Goal: Check status: Check status

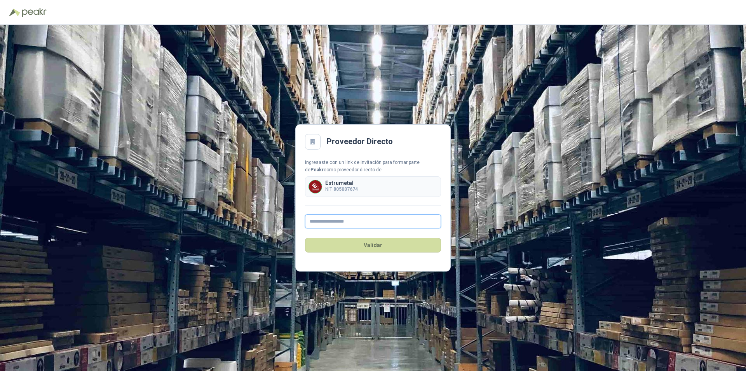
click at [323, 223] on input "text" at bounding box center [373, 221] width 136 height 14
type input "**********"
click at [374, 243] on button "Validar" at bounding box center [373, 245] width 136 height 15
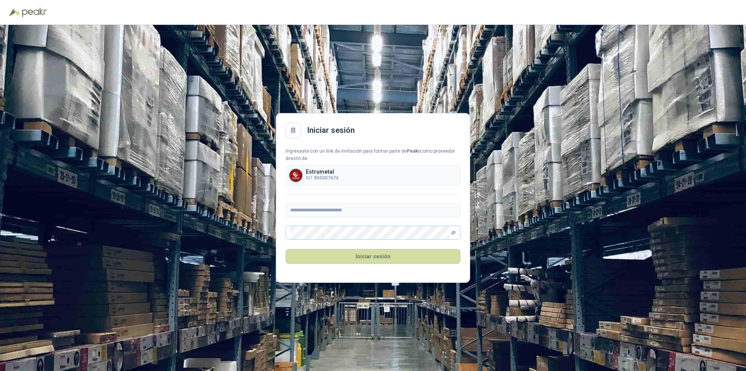
click at [453, 235] on icon "eye-invisible" at bounding box center [453, 232] width 5 height 5
click at [385, 255] on button "Iniciar sesión" at bounding box center [372, 256] width 175 height 15
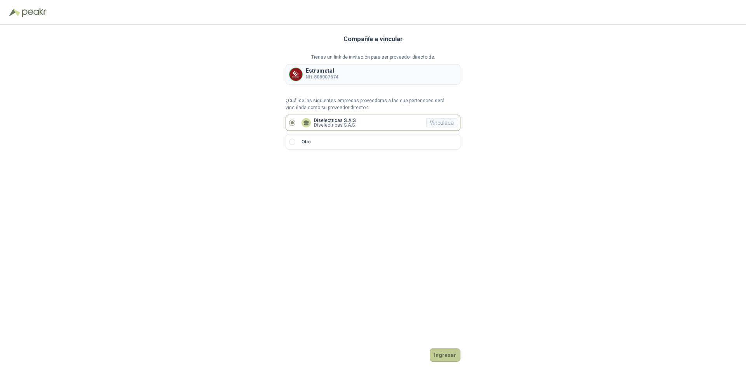
click at [452, 356] on button "Ingresar" at bounding box center [445, 354] width 31 height 13
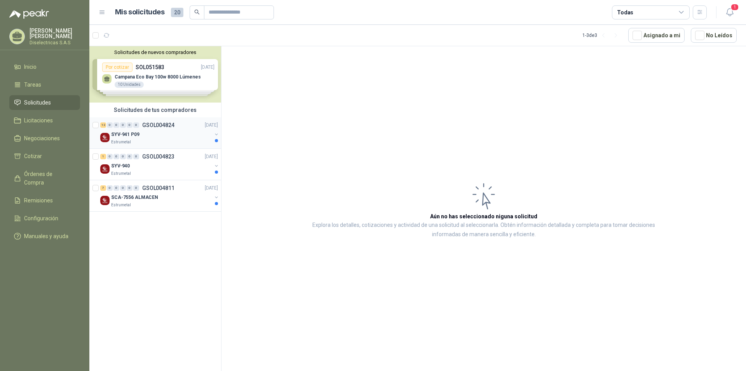
click at [150, 135] on div "SYV-941 P09" at bounding box center [161, 134] width 101 height 9
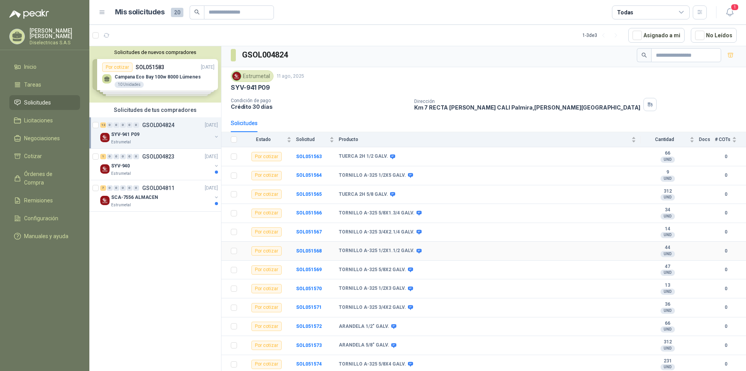
scroll to position [4, 0]
click at [312, 154] on b "SOL051563" at bounding box center [309, 156] width 26 height 5
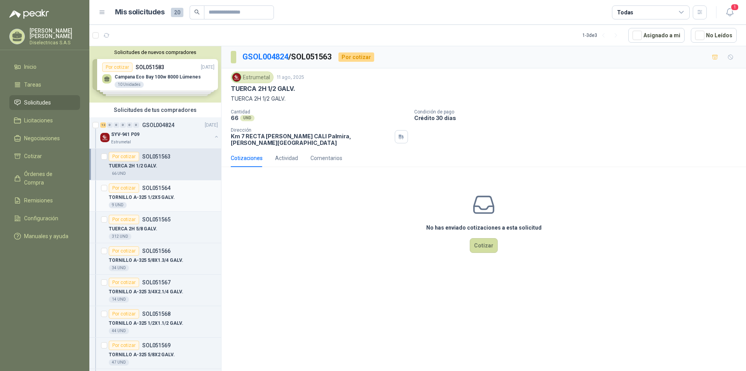
click at [156, 195] on p "TORNILLO A-325 1/2X5 GALV." at bounding box center [142, 197] width 66 height 7
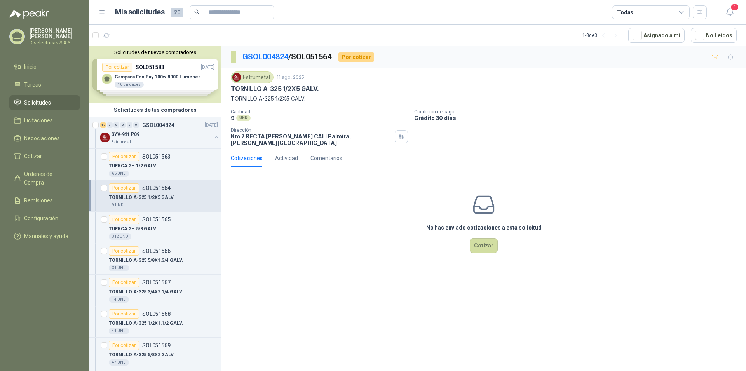
click at [30, 101] on span "Solicitudes" at bounding box center [37, 102] width 27 height 9
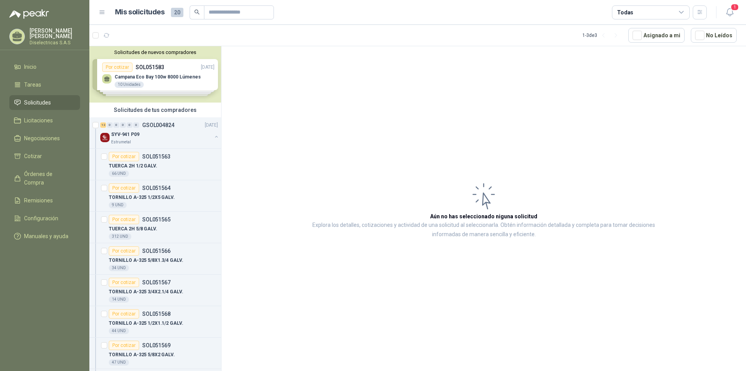
click at [31, 101] on span "Solicitudes" at bounding box center [37, 102] width 27 height 9
click at [177, 109] on div "Solicitudes de tus compradores" at bounding box center [155, 110] width 132 height 15
click at [213, 137] on button "button" at bounding box center [216, 137] width 6 height 6
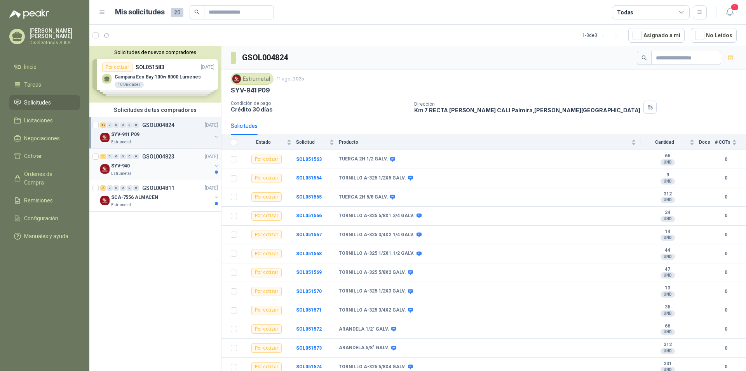
click at [160, 158] on p "GSOL004823" at bounding box center [158, 156] width 32 height 5
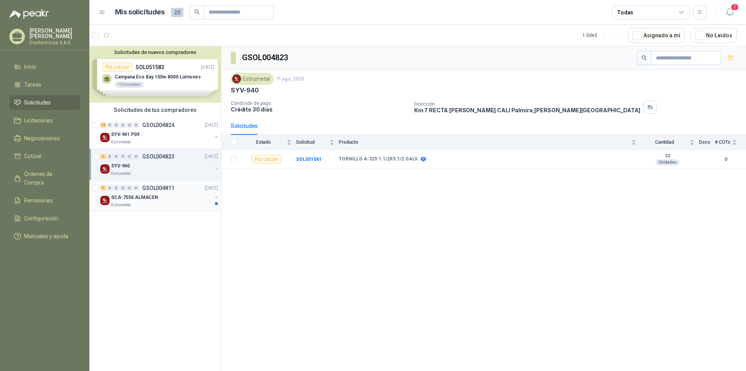
click at [135, 203] on div "Estrumetal" at bounding box center [161, 205] width 101 height 6
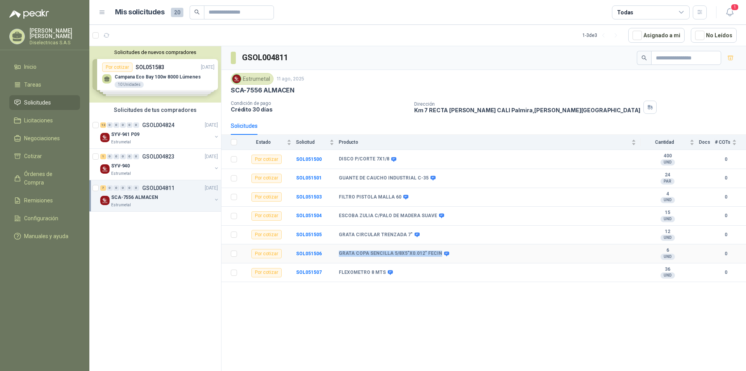
drag, startPoint x: 435, startPoint y: 254, endPoint x: 336, endPoint y: 255, distance: 99.1
click at [336, 255] on tr "Por cotizar SOL051506 GRATA COPA SENCILLA 5/8X5"X0.012" FECIN 6 UND  0" at bounding box center [483, 253] width 524 height 19
copy tr "GRATA COPA SENCILLA 5/8X5"X0.012" FECIN"
click at [141, 171] on div "Estrumetal" at bounding box center [161, 174] width 101 height 6
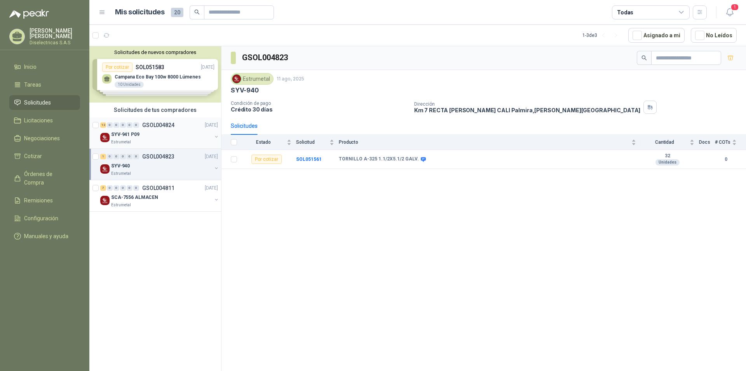
click at [150, 134] on div "SYV-941 P09" at bounding box center [161, 134] width 101 height 9
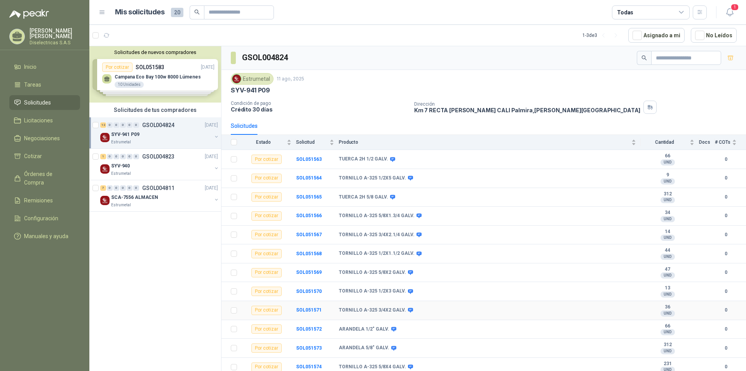
scroll to position [4, 0]
